Goal: Task Accomplishment & Management: Use online tool/utility

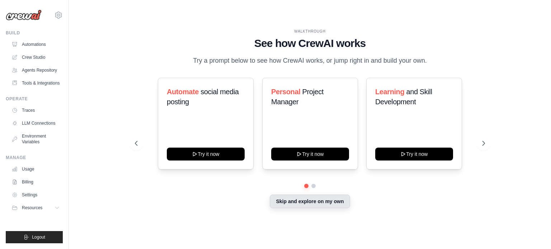
click at [303, 205] on button "Skip and explore on my own" at bounding box center [310, 202] width 80 height 14
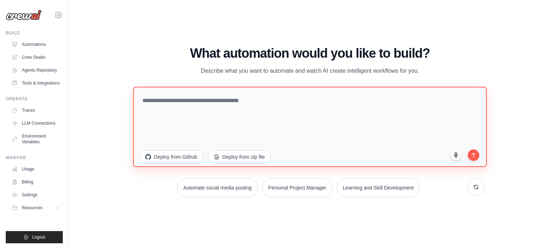
click at [196, 103] on textarea at bounding box center [310, 126] width 354 height 80
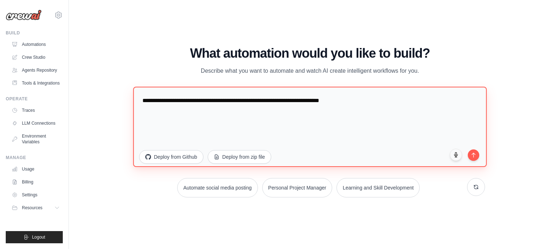
drag, startPoint x: 185, startPoint y: 100, endPoint x: 342, endPoint y: 100, distance: 156.5
click at [342, 100] on textarea "**********" at bounding box center [310, 126] width 354 height 80
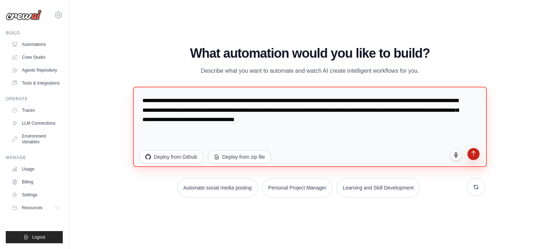
type textarea "**********"
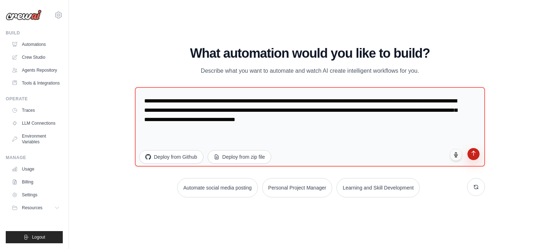
click at [475, 153] on icon "submit" at bounding box center [474, 153] width 4 height 5
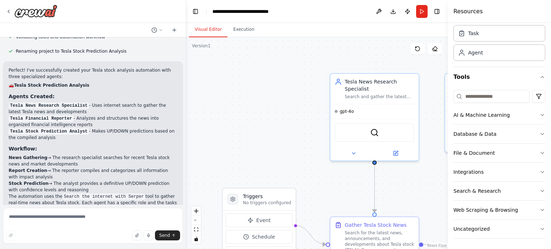
scroll to position [310, 0]
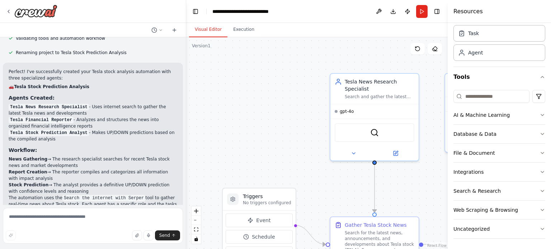
drag, startPoint x: 74, startPoint y: 93, endPoint x: 19, endPoint y: 86, distance: 55.0
click at [19, 104] on li "Tesla News Research Specialist - Uses internet search to gather the latest Tesl…" at bounding box center [93, 110] width 169 height 13
click at [370, 93] on div "Search and gather the latest news, announcements, and developments about Tesla …" at bounding box center [380, 96] width 70 height 6
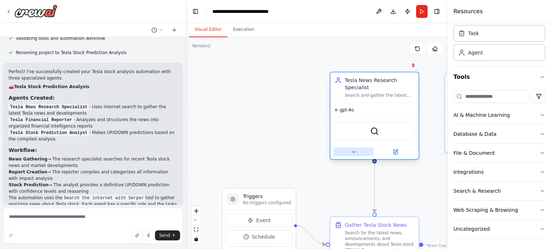
click at [359, 148] on button at bounding box center [353, 152] width 41 height 9
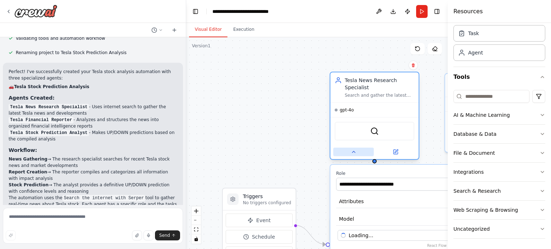
click at [359, 148] on button at bounding box center [353, 152] width 41 height 9
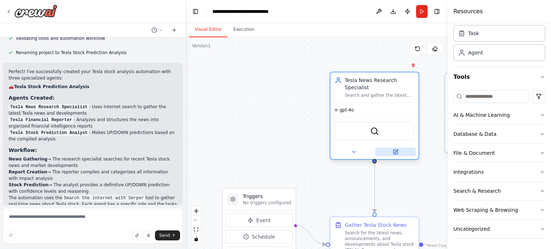
click at [392, 148] on button at bounding box center [395, 152] width 41 height 9
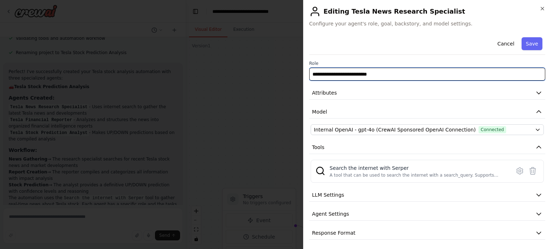
click at [382, 75] on input "**********" at bounding box center [427, 74] width 236 height 13
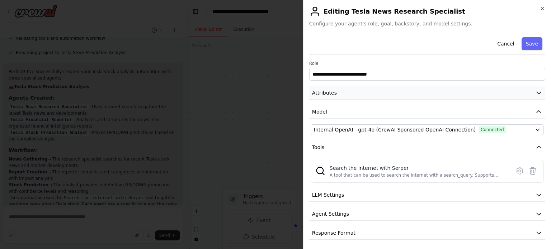
click at [342, 92] on button "Attributes" at bounding box center [427, 92] width 236 height 13
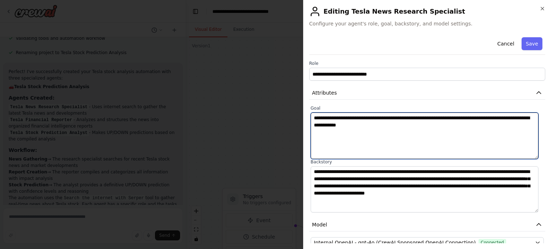
click at [323, 124] on textarea "**********" at bounding box center [425, 136] width 228 height 47
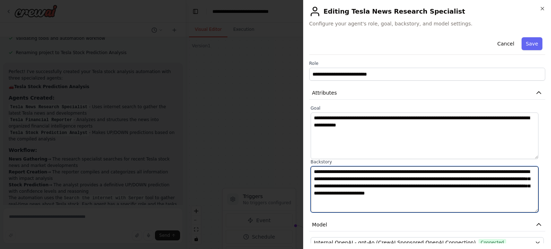
click at [337, 173] on textarea "**********" at bounding box center [425, 190] width 228 height 47
click at [321, 174] on textarea "**********" at bounding box center [425, 190] width 228 height 47
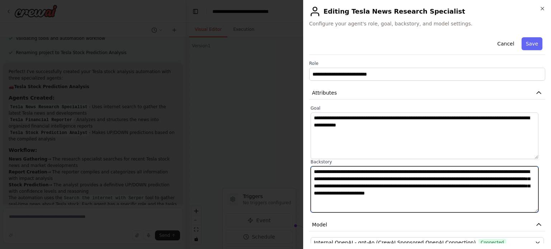
click at [321, 174] on textarea "**********" at bounding box center [425, 190] width 228 height 47
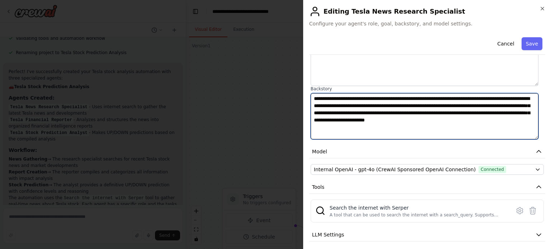
scroll to position [114, 0]
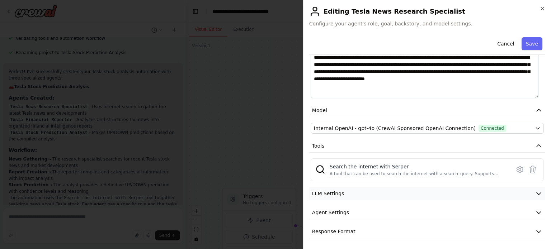
click at [376, 191] on button "LLM Settings" at bounding box center [427, 193] width 236 height 13
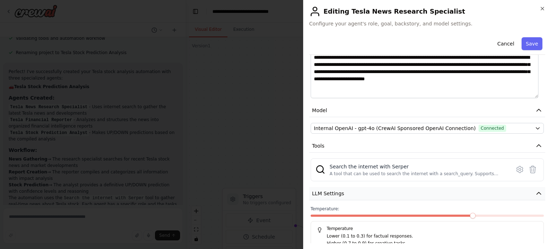
scroll to position [165, 0]
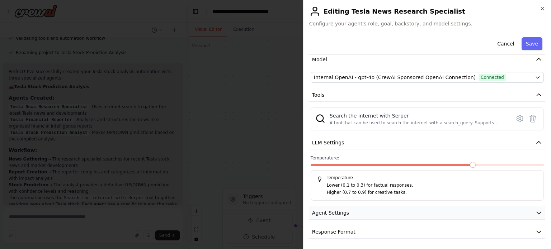
click at [405, 211] on button "Agent Settings" at bounding box center [427, 213] width 236 height 13
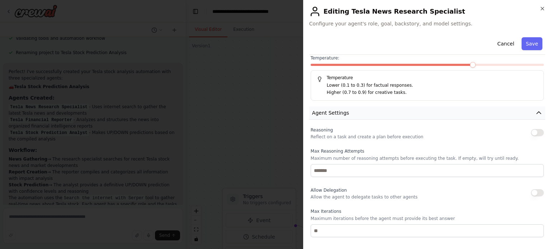
scroll to position [266, 0]
click at [359, 114] on button "Agent Settings" at bounding box center [427, 112] width 236 height 13
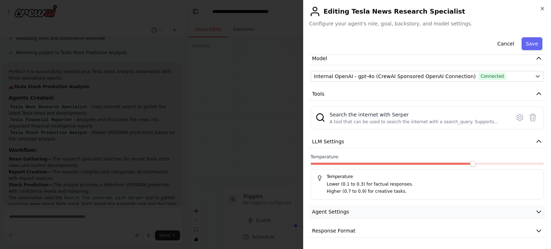
scroll to position [165, 0]
click at [412, 207] on button "Agent Settings" at bounding box center [427, 213] width 236 height 13
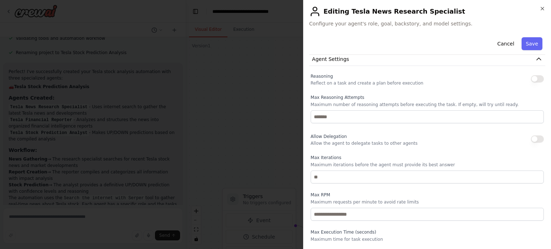
scroll to position [358, 0]
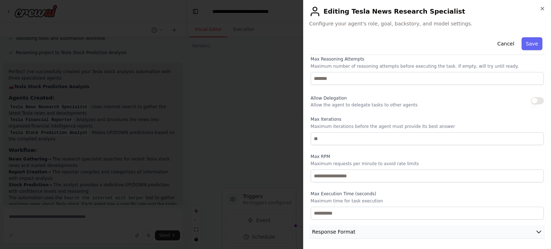
click at [330, 229] on span "Response Format" at bounding box center [333, 232] width 43 height 7
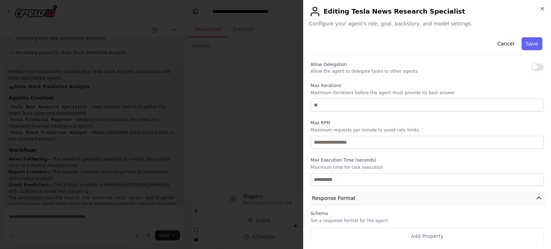
click at [384, 197] on button "Response Format" at bounding box center [427, 198] width 236 height 13
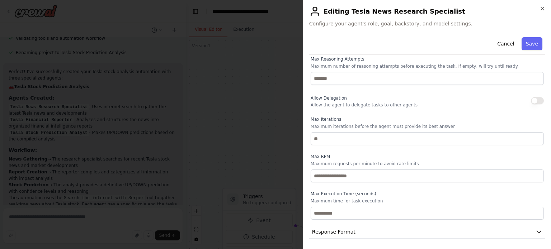
scroll to position [0, 0]
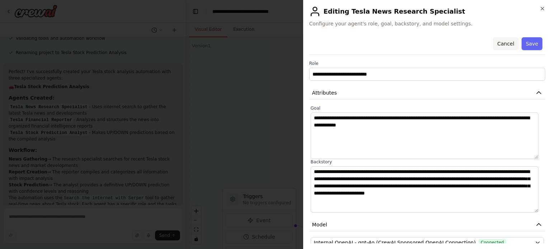
click at [497, 46] on button "Cancel" at bounding box center [505, 43] width 25 height 13
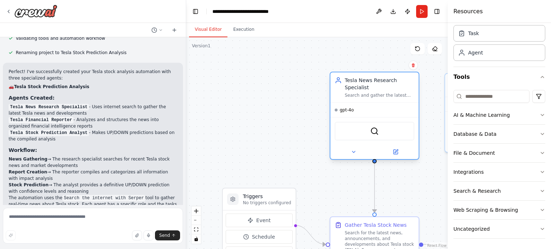
click at [395, 150] on div at bounding box center [375, 152] width 88 height 14
click at [395, 149] on icon at bounding box center [396, 152] width 6 height 6
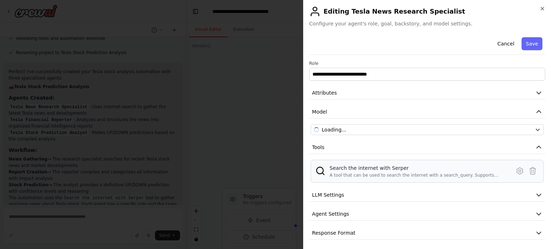
scroll to position [1, 0]
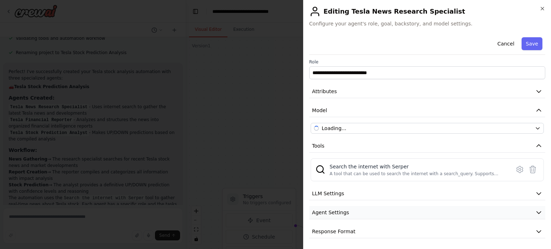
click at [381, 209] on button "Agent Settings" at bounding box center [427, 212] width 236 height 13
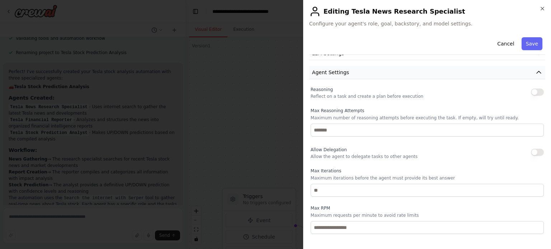
scroll to position [144, 0]
click at [503, 44] on button "Cancel" at bounding box center [505, 43] width 25 height 13
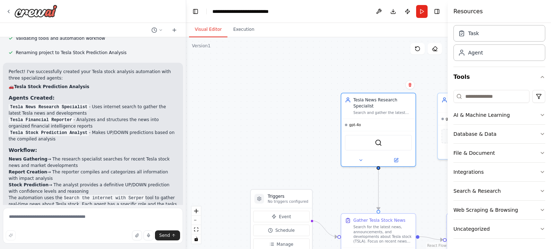
click at [397, 198] on div ".deletable-edge-delete-btn { width: 20px; height: 20px; border: 0px solid #ffff…" at bounding box center [317, 143] width 262 height 212
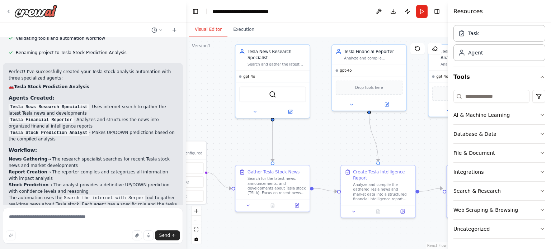
drag, startPoint x: 397, startPoint y: 198, endPoint x: 292, endPoint y: 150, distance: 116.1
click at [292, 150] on div ".deletable-edge-delete-btn { width: 20px; height: 20px; border: 0px solid #ffff…" at bounding box center [317, 143] width 262 height 212
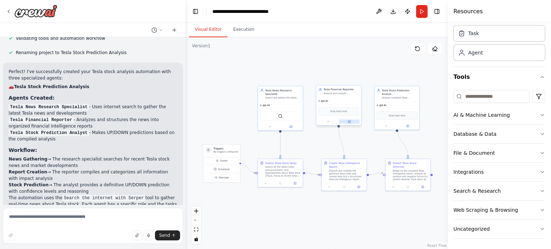
click at [350, 122] on icon at bounding box center [349, 122] width 2 height 2
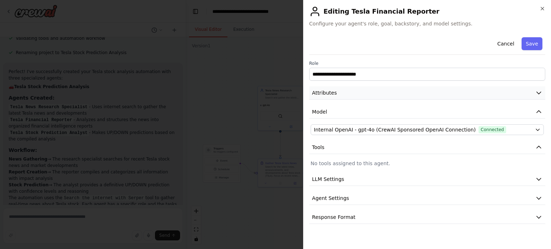
click at [343, 94] on button "Attributes" at bounding box center [427, 92] width 236 height 13
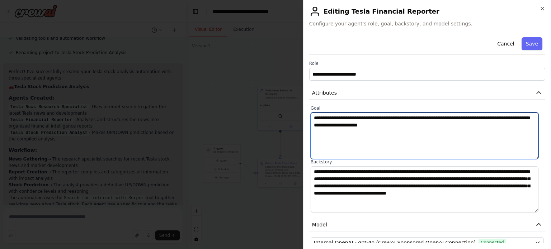
click at [336, 116] on textarea "**********" at bounding box center [425, 136] width 228 height 47
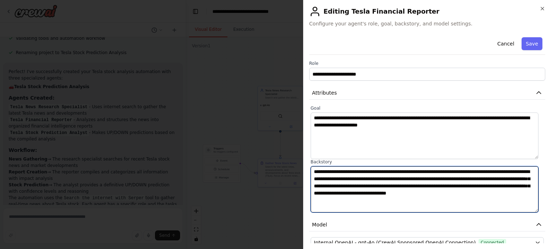
click at [327, 187] on textarea "**********" at bounding box center [425, 190] width 228 height 47
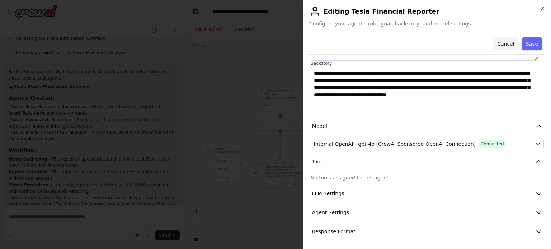
click at [505, 43] on button "Cancel" at bounding box center [505, 43] width 25 height 13
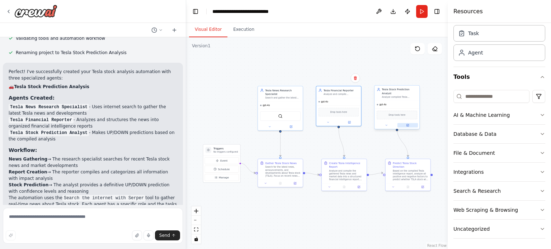
click at [408, 124] on icon at bounding box center [408, 125] width 2 height 2
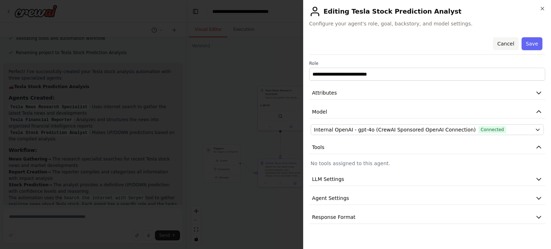
click at [514, 40] on button "Cancel" at bounding box center [505, 43] width 25 height 13
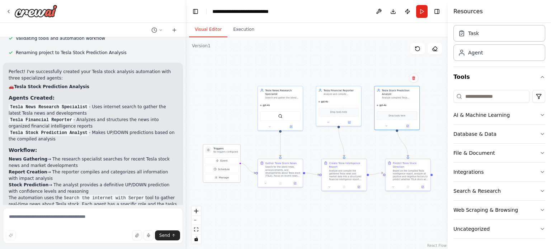
click at [219, 153] on div "Triggers No triggers configured" at bounding box center [221, 150] width 37 height 11
click at [221, 178] on span "Manage" at bounding box center [224, 178] width 10 height 4
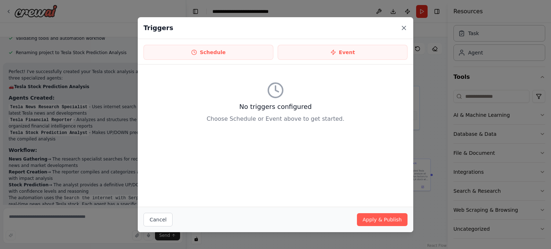
click at [405, 27] on icon at bounding box center [404, 28] width 4 height 4
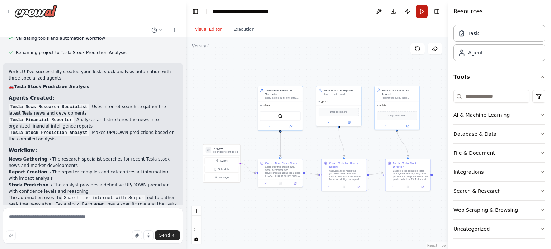
click at [421, 11] on button "Run" at bounding box center [421, 11] width 11 height 13
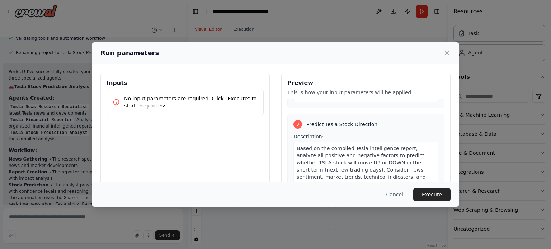
scroll to position [0, 0]
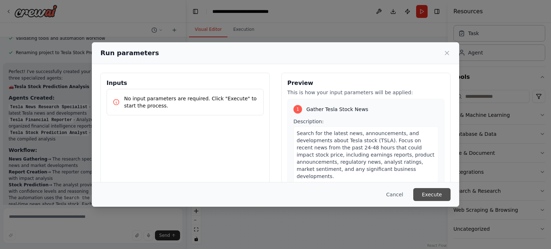
click at [429, 195] on button "Execute" at bounding box center [431, 194] width 37 height 13
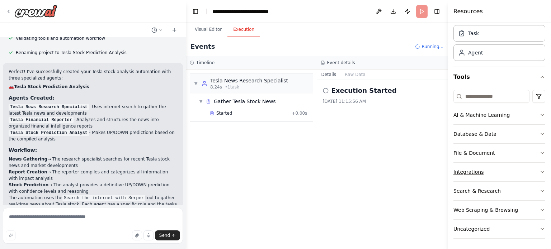
click at [474, 179] on button "Integrations" at bounding box center [500, 172] width 92 height 19
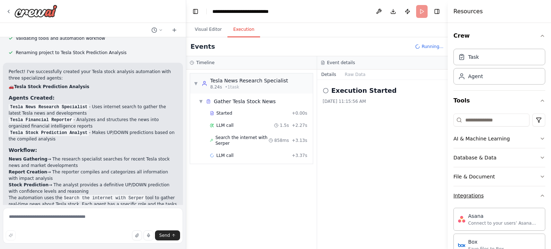
click at [481, 195] on div "Integrations" at bounding box center [469, 195] width 30 height 7
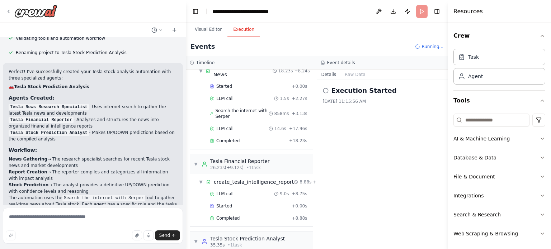
scroll to position [41, 0]
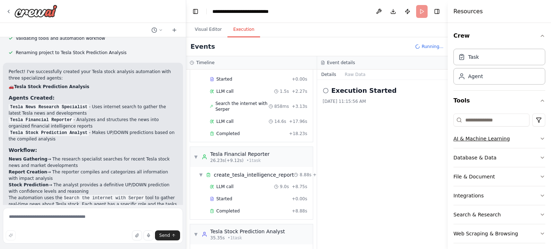
click at [494, 148] on button "AI & Machine Learning" at bounding box center [500, 139] width 92 height 19
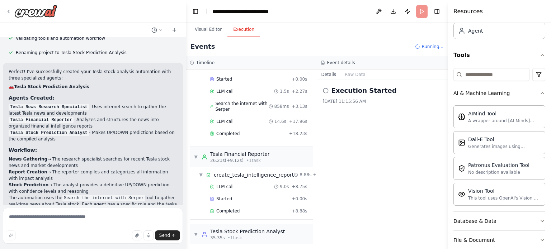
scroll to position [45, 0]
click at [484, 92] on div "AI & Machine Learning" at bounding box center [482, 94] width 56 height 7
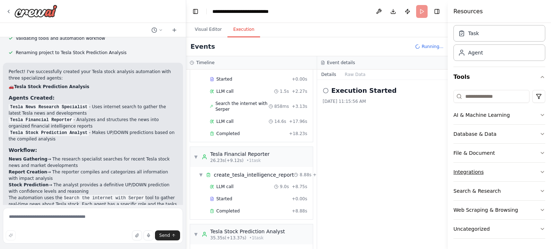
click at [476, 173] on div "Integrations" at bounding box center [469, 172] width 30 height 7
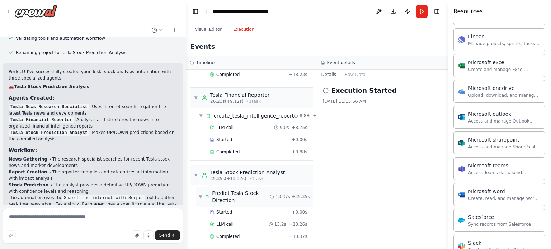
scroll to position [0, 0]
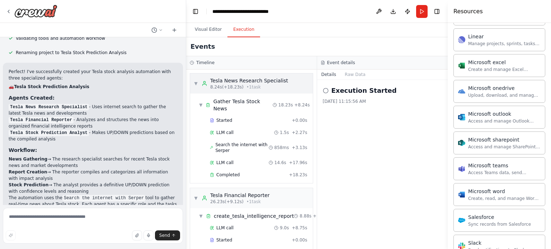
click at [197, 84] on span "▼" at bounding box center [196, 84] width 4 height 6
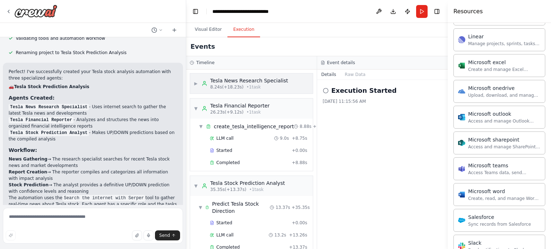
click at [197, 84] on span "▶" at bounding box center [196, 84] width 4 height 6
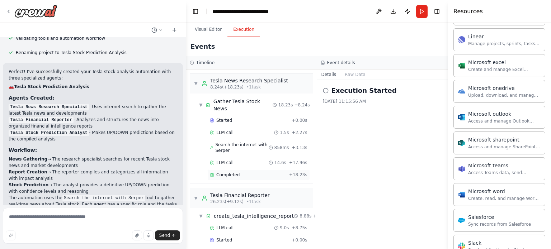
click at [223, 172] on span "Completed" at bounding box center [227, 175] width 23 height 6
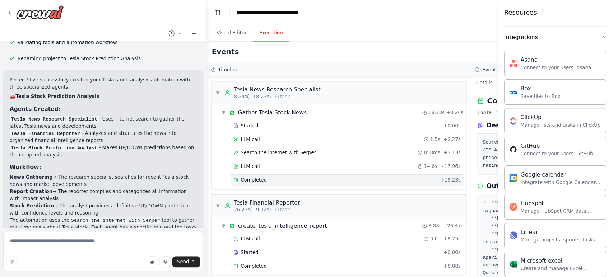
scroll to position [132, 0]
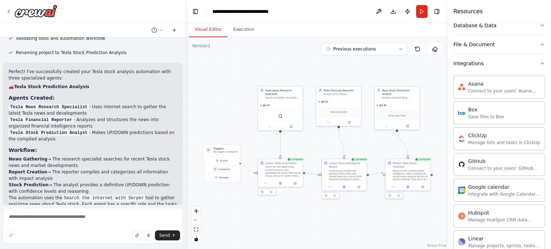
click at [212, 26] on button "Visual Editor" at bounding box center [208, 29] width 38 height 15
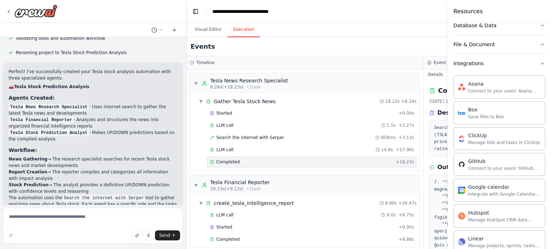
click at [244, 27] on button "Execution" at bounding box center [244, 29] width 33 height 15
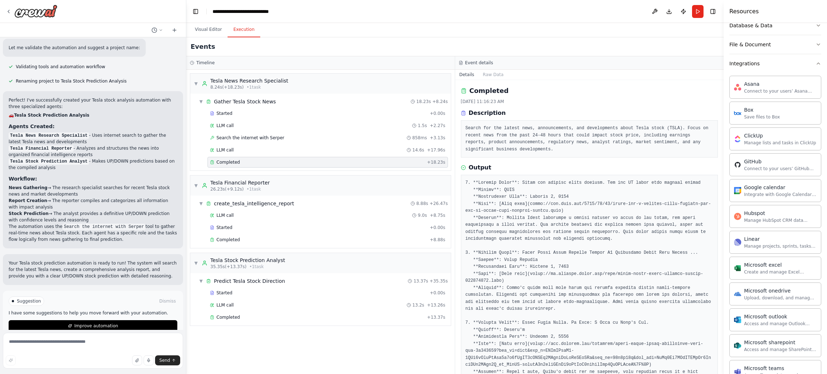
click at [551, 132] on pre "Search for the latest news, announcements, and developments about Tesla stock (…" at bounding box center [589, 139] width 248 height 28
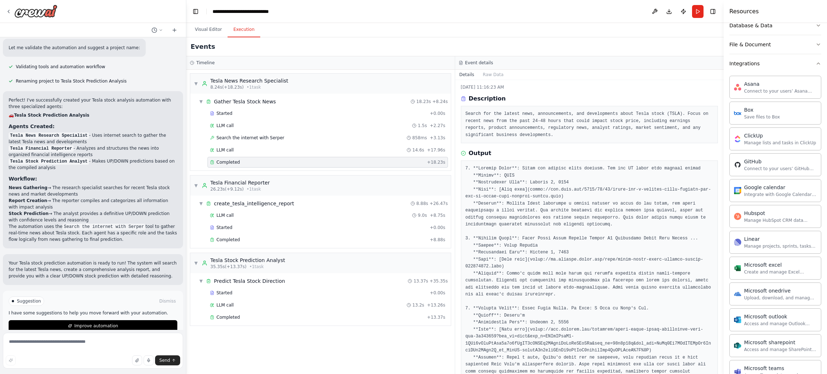
scroll to position [0, 0]
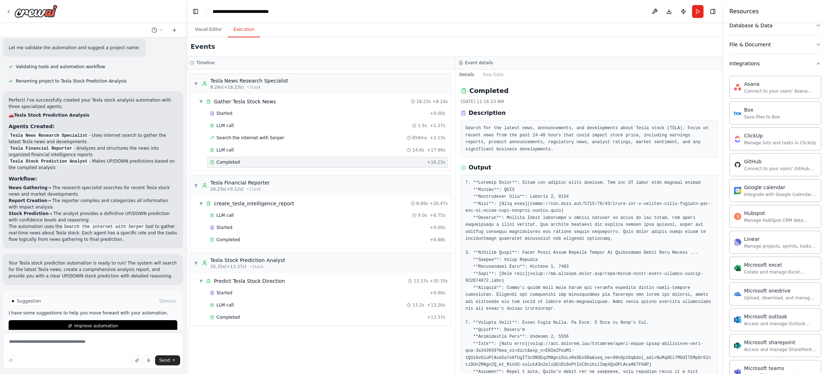
click at [453, 124] on div "▼ Tesla News Research Specialist 8.24s (+18.23s) • 1 task ▼ Gather Tesla Stock …" at bounding box center [320, 222] width 268 height 304
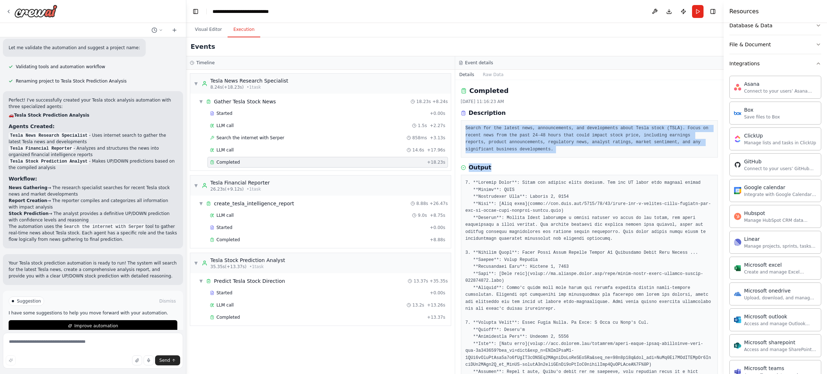
drag, startPoint x: 464, startPoint y: 127, endPoint x: 507, endPoint y: 155, distance: 50.9
click at [507, 155] on div "Search for the latest news, announcements, and developments about Tesla stock (…" at bounding box center [589, 138] width 257 height 37
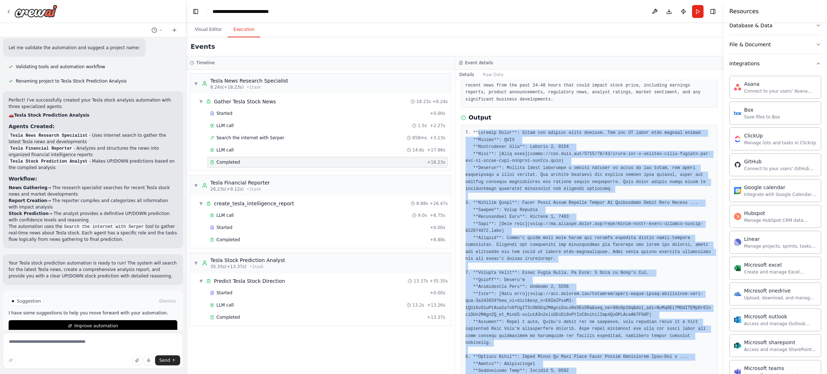
scroll to position [158, 0]
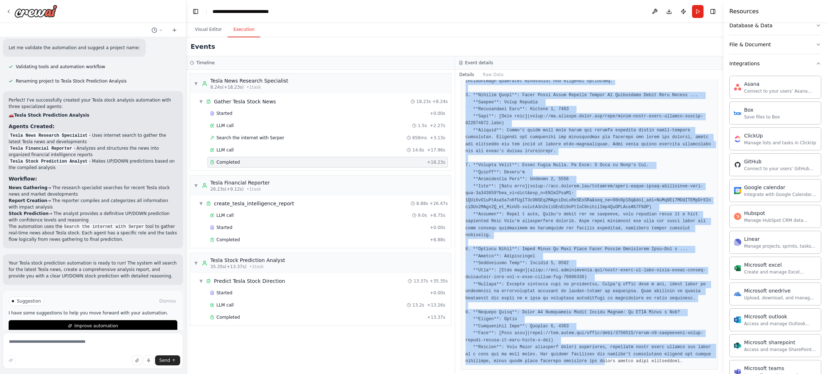
drag, startPoint x: 478, startPoint y: 186, endPoint x: 567, endPoint y: 366, distance: 200.8
click at [551, 249] on div "Completed 10/4/2025, 11:16:23 AM Description Search for the latest news, announ…" at bounding box center [589, 227] width 269 height 294
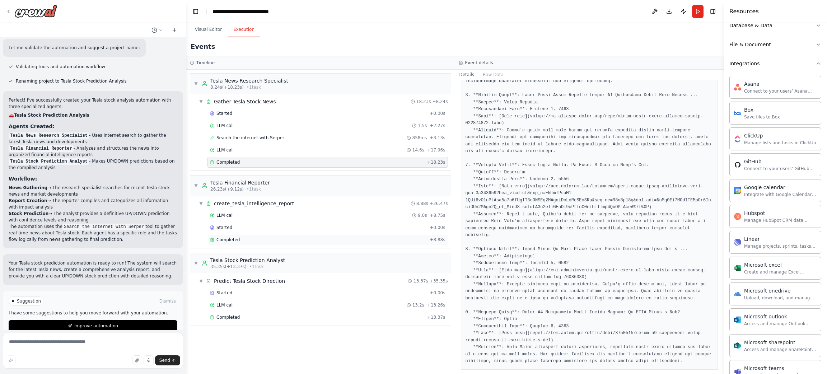
click at [231, 238] on span "Completed" at bounding box center [227, 240] width 23 height 6
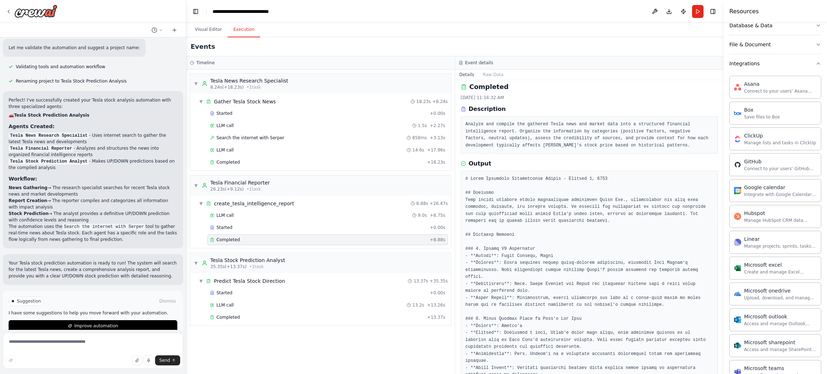
scroll to position [0, 0]
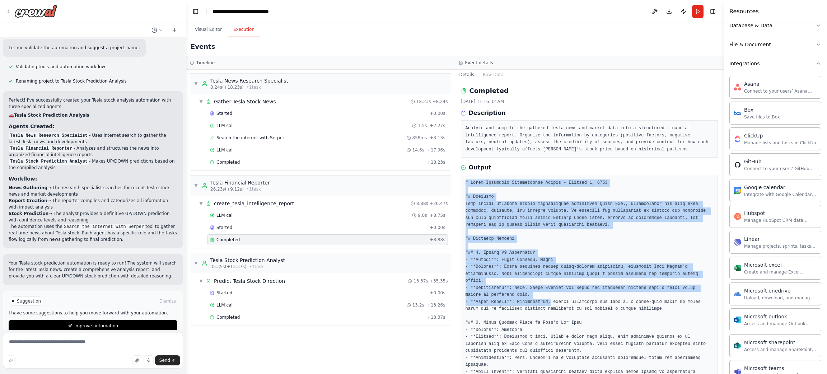
drag, startPoint x: 464, startPoint y: 182, endPoint x: 544, endPoint y: 294, distance: 137.5
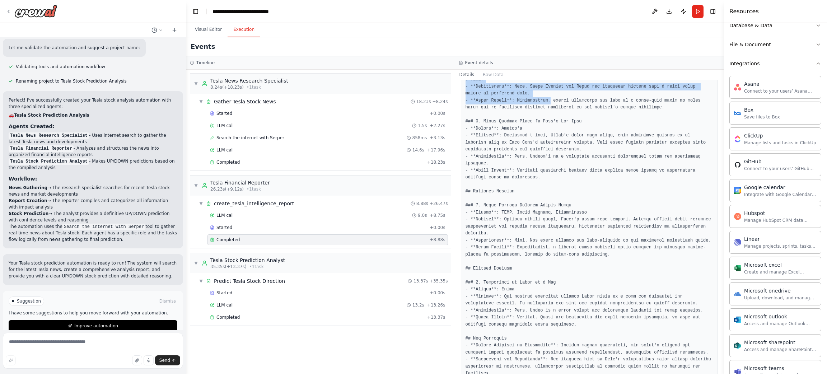
scroll to position [255, 0]
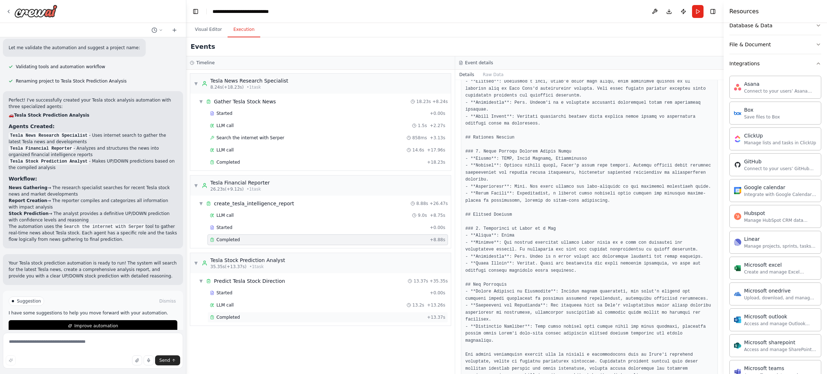
click at [226, 249] on span "Completed" at bounding box center [227, 317] width 23 height 6
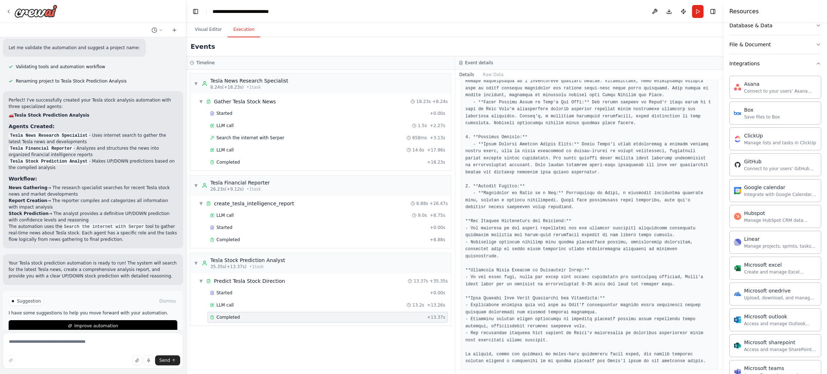
click at [226, 249] on span "Completed" at bounding box center [227, 317] width 23 height 6
click at [202, 249] on icon at bounding box center [205, 263] width 6 height 6
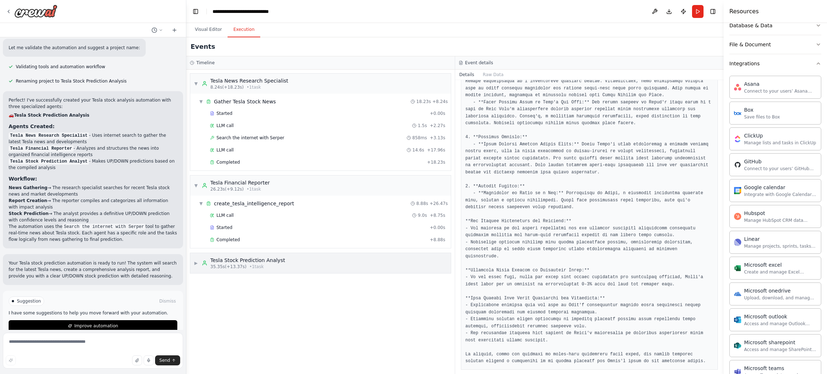
click at [202, 249] on icon at bounding box center [205, 263] width 6 height 6
click at [229, 249] on span "Completed" at bounding box center [227, 317] width 23 height 6
click at [227, 240] on span "Completed" at bounding box center [227, 240] width 23 height 6
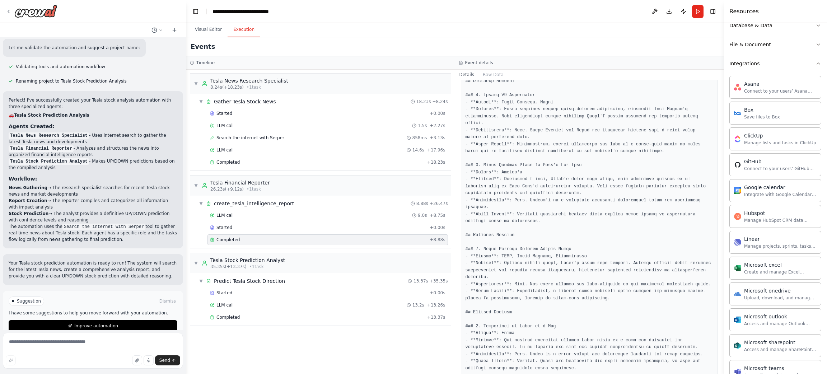
scroll to position [255, 0]
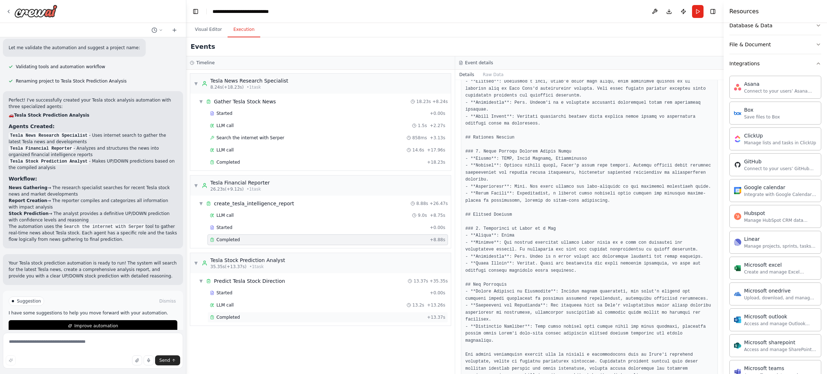
click at [231, 249] on span "Completed" at bounding box center [227, 317] width 23 height 6
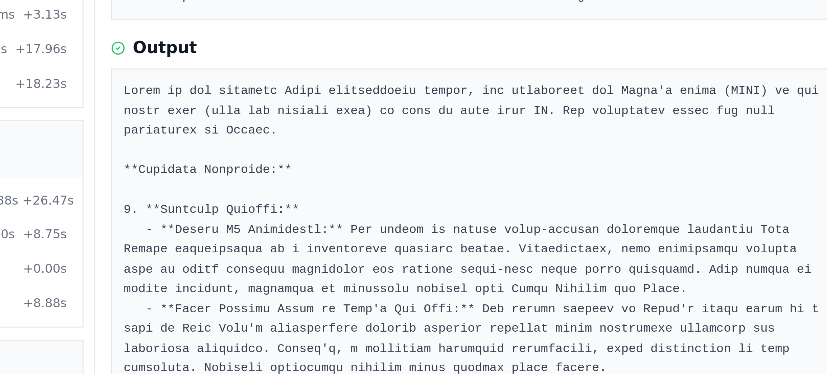
scroll to position [18, 0]
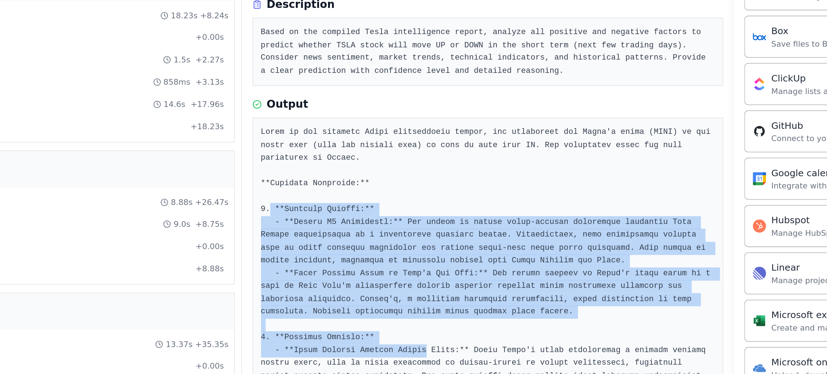
drag, startPoint x: 470, startPoint y: 205, endPoint x: 547, endPoint y: 284, distance: 110.9
click at [547, 249] on pre at bounding box center [589, 333] width 248 height 343
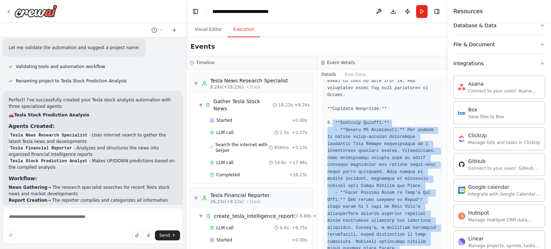
scroll to position [132, 0]
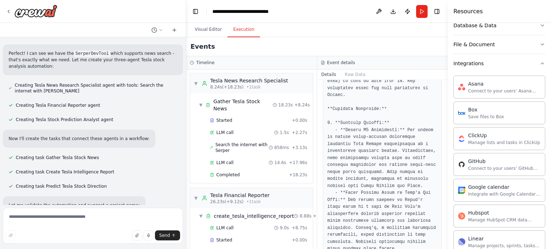
scroll to position [0, 0]
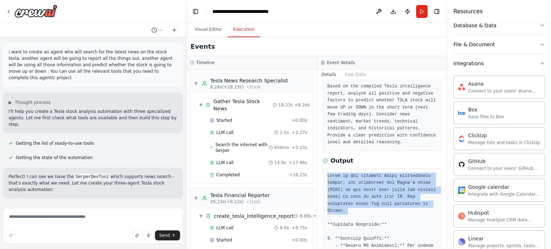
scroll to position [22, 0]
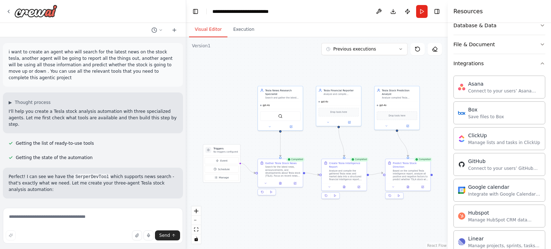
click at [204, 33] on button "Visual Editor" at bounding box center [208, 29] width 38 height 15
click at [10, 11] on icon at bounding box center [9, 12] width 6 height 6
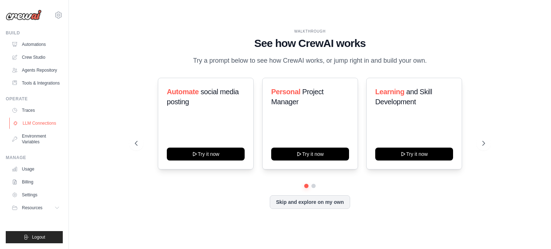
click at [36, 122] on link "LLM Connections" at bounding box center [36, 123] width 54 height 11
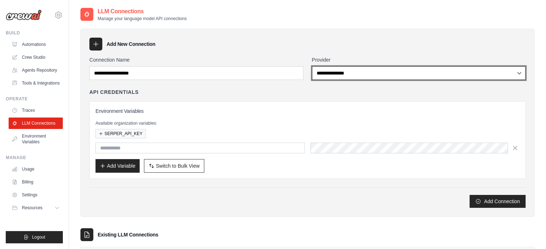
click at [361, 71] on select "**********" at bounding box center [419, 73] width 214 height 14
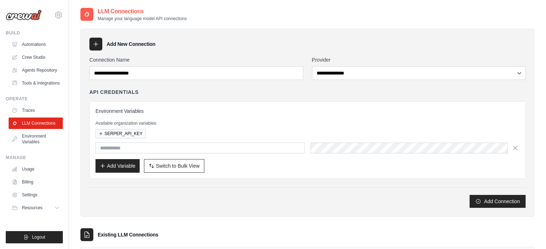
click at [272, 95] on div "API Credentials" at bounding box center [307, 92] width 436 height 7
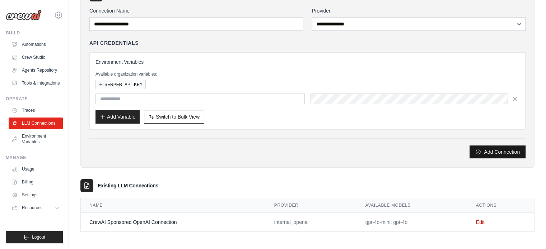
click at [487, 154] on button "Add Connection" at bounding box center [497, 152] width 56 height 13
click at [412, 146] on div "Add Connection" at bounding box center [307, 152] width 436 height 13
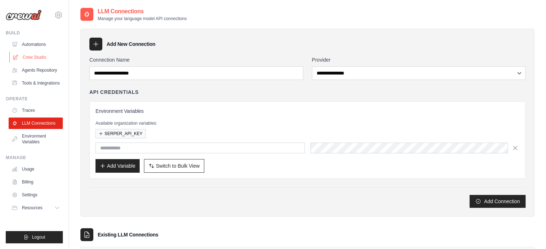
click at [35, 52] on link "Crew Studio" at bounding box center [36, 57] width 54 height 11
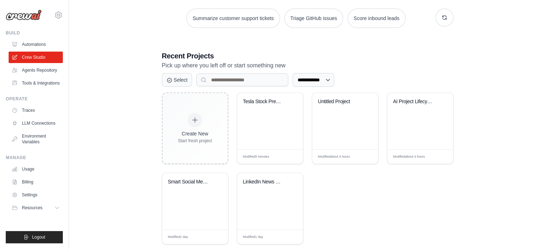
scroll to position [120, 0]
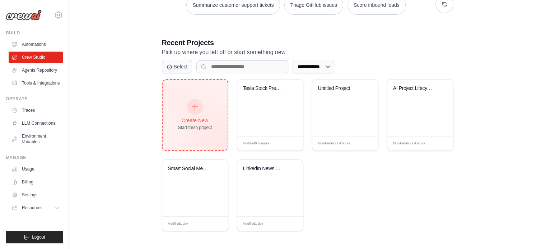
click at [209, 109] on div "Create New Start fresh project" at bounding box center [195, 115] width 34 height 31
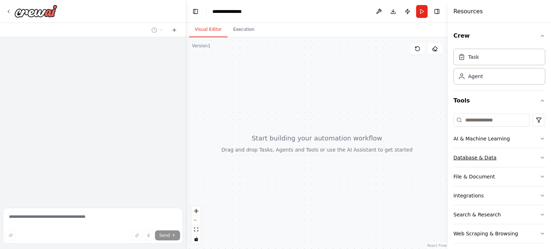
scroll to position [24, 0]
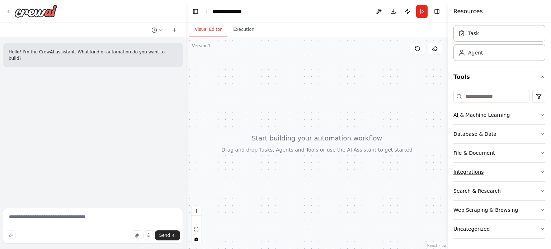
click at [472, 170] on div "Integrations" at bounding box center [469, 172] width 30 height 7
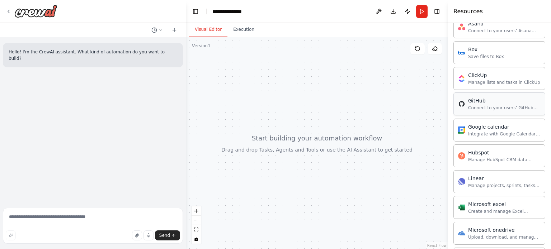
scroll to position [195, 0]
click at [474, 103] on div "Connect to your users’ GitHub accounts" at bounding box center [504, 106] width 72 height 6
click at [478, 105] on div "Connect to your users’ GitHub accounts" at bounding box center [504, 106] width 72 height 6
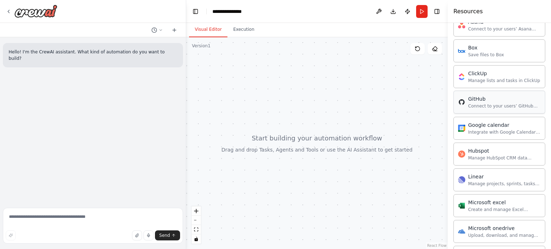
click at [478, 105] on div "Connect to your users’ GitHub accounts" at bounding box center [504, 106] width 72 height 6
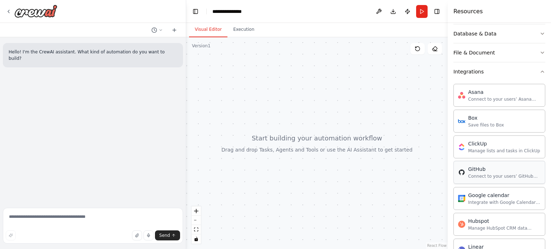
scroll to position [114, 0]
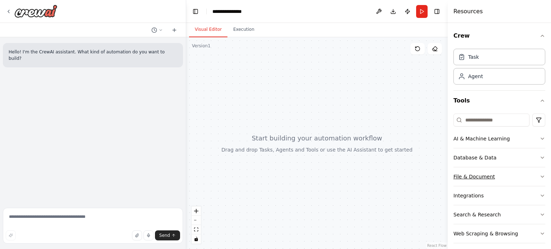
scroll to position [24, 0]
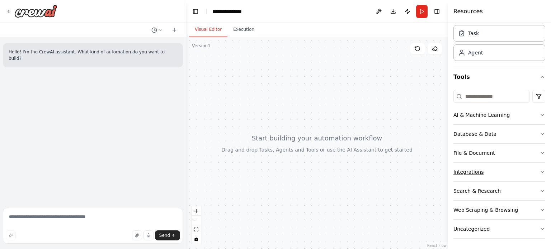
click at [488, 176] on button "Integrations" at bounding box center [500, 172] width 92 height 19
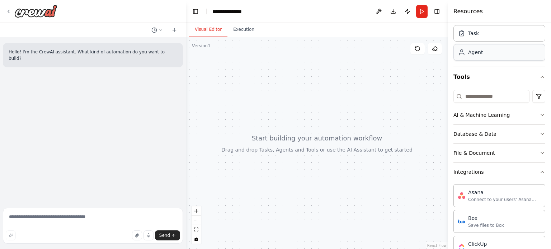
click at [475, 51] on div "Agent" at bounding box center [475, 52] width 15 height 7
drag, startPoint x: 475, startPoint y: 51, endPoint x: 320, endPoint y: 73, distance: 156.5
click at [320, 73] on div "**********" at bounding box center [275, 124] width 551 height 249
click at [471, 53] on div "Agent" at bounding box center [475, 52] width 15 height 7
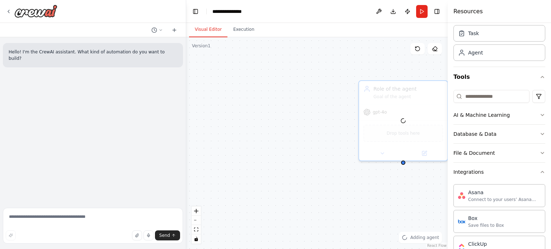
click at [350, 84] on div "Role of the agent Goal of the agent gpt-4o Drop tools here" at bounding box center [317, 143] width 262 height 212
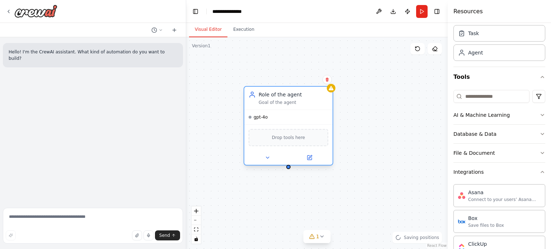
drag, startPoint x: 388, startPoint y: 89, endPoint x: 267, endPoint y: 94, distance: 120.7
click at [267, 94] on div "Role of the agent" at bounding box center [294, 94] width 70 height 7
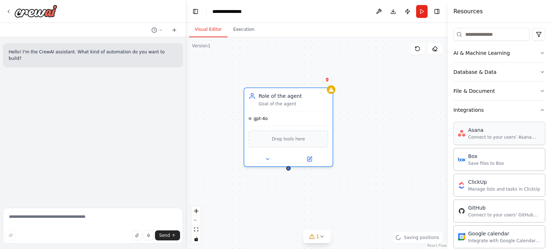
scroll to position [88, 0]
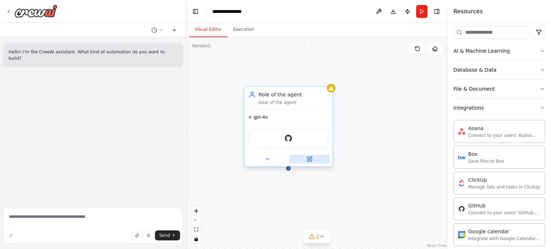
click at [308, 160] on icon at bounding box center [310, 159] width 4 height 4
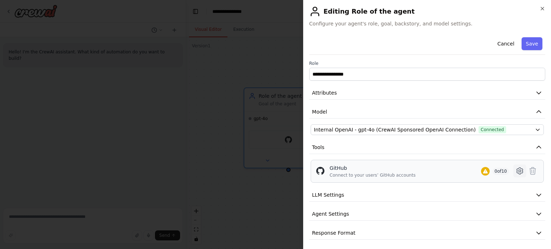
click at [516, 170] on icon at bounding box center [520, 171] width 9 height 9
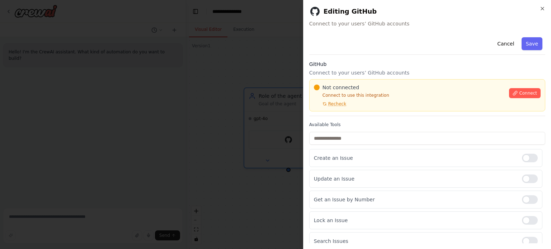
click at [338, 73] on p "Connect to your users’ GitHub accounts" at bounding box center [427, 72] width 236 height 7
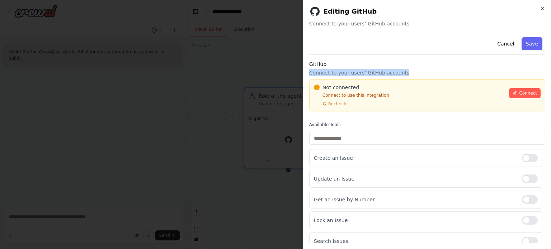
click at [338, 73] on p "Connect to your users’ GitHub accounts" at bounding box center [427, 72] width 236 height 7
click at [530, 92] on span "Connect" at bounding box center [528, 93] width 18 height 6
click at [523, 92] on span "Connect" at bounding box center [528, 93] width 18 height 6
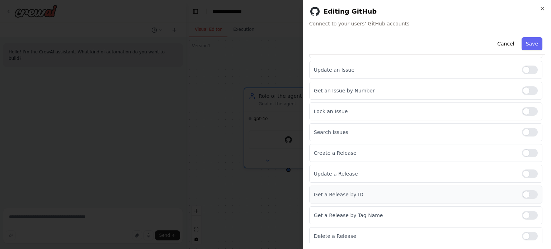
scroll to position [0, 0]
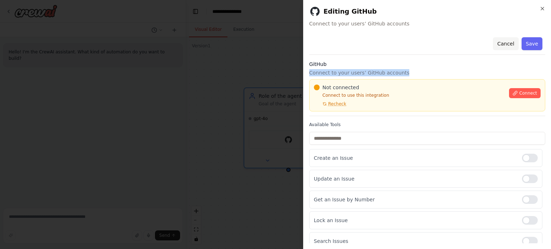
click at [505, 44] on button "Cancel" at bounding box center [505, 43] width 25 height 13
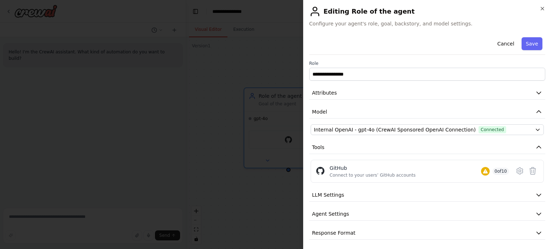
click at [505, 44] on button "Cancel" at bounding box center [505, 43] width 25 height 13
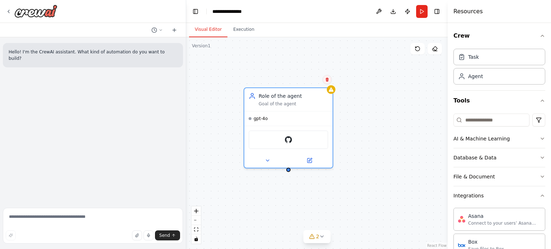
click at [329, 79] on icon at bounding box center [327, 80] width 4 height 4
click at [312, 78] on button "Confirm" at bounding box center [306, 79] width 25 height 9
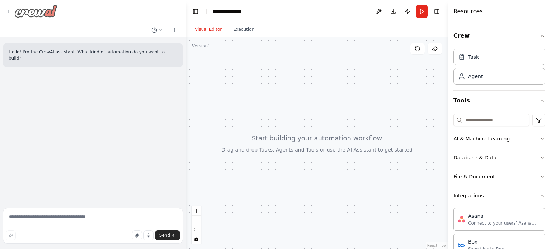
click at [6, 13] on icon at bounding box center [9, 12] width 6 height 6
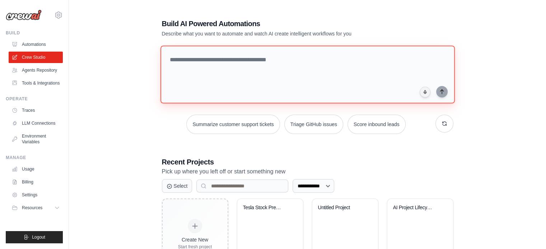
click at [197, 60] on textarea at bounding box center [307, 75] width 294 height 58
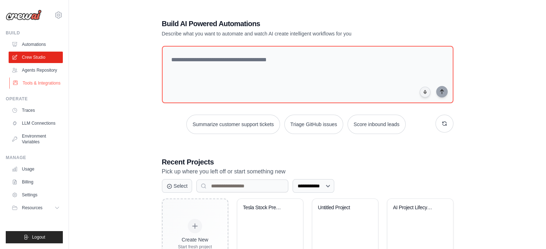
click at [57, 85] on link "Tools & Integrations" at bounding box center [36, 83] width 54 height 11
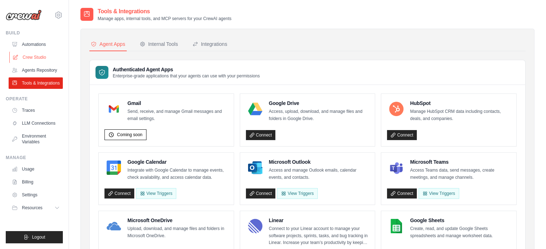
click at [36, 58] on link "Crew Studio" at bounding box center [36, 57] width 54 height 11
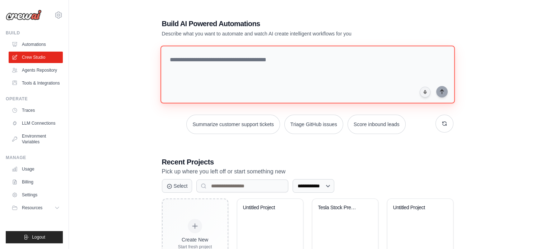
click at [202, 64] on textarea at bounding box center [307, 75] width 294 height 58
paste textarea "**********"
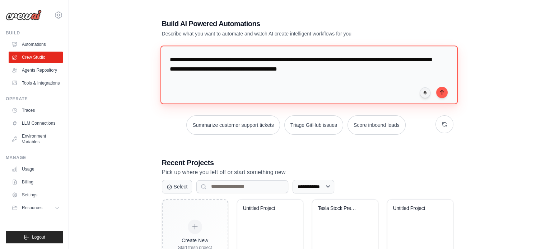
click at [371, 70] on textarea "**********" at bounding box center [308, 75] width 297 height 58
type textarea "**********"
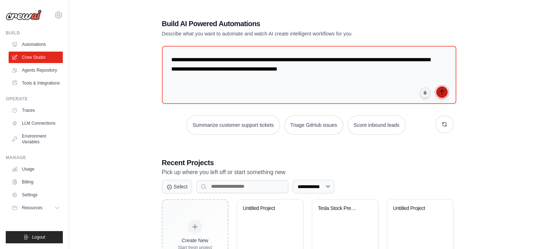
click at [441, 90] on icon "submit" at bounding box center [442, 92] width 6 height 6
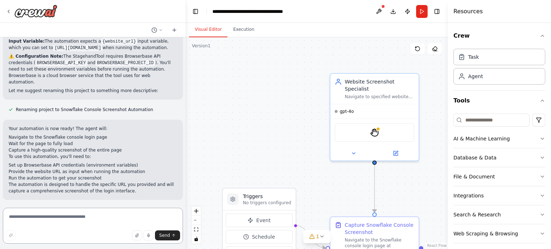
scroll to position [501, 0]
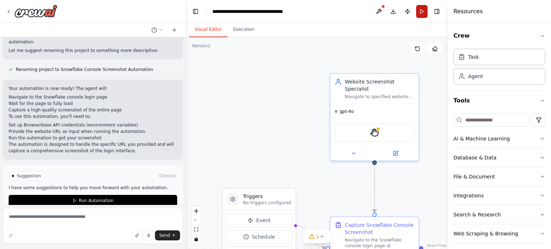
click at [420, 9] on button "Run" at bounding box center [421, 11] width 11 height 13
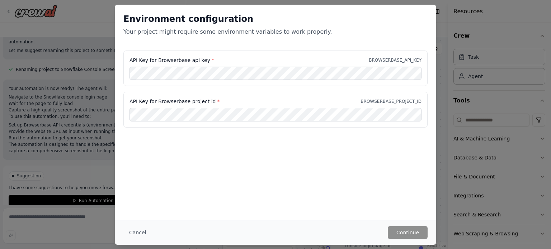
click at [166, 60] on label "API Key for Browserbase api key *" at bounding box center [172, 60] width 85 height 7
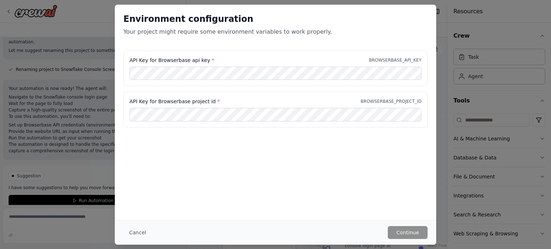
click at [69, 93] on div "Environment configuration Your project might require some environment variables…" at bounding box center [275, 124] width 551 height 249
click at [136, 231] on button "Cancel" at bounding box center [137, 232] width 28 height 13
